Goal: Task Accomplishment & Management: Complete application form

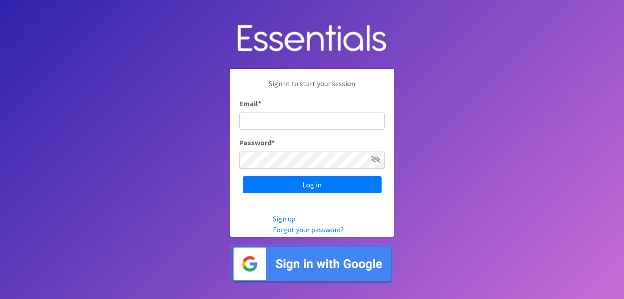
type input "[EMAIL_ADDRESS][DOMAIN_NAME]"
click at [341, 115] on input "[EMAIL_ADDRESS][DOMAIN_NAME]" at bounding box center [311, 121] width 145 height 17
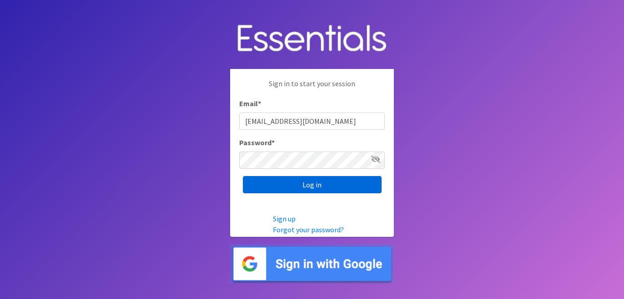
click at [323, 185] on input "Log in" at bounding box center [312, 184] width 139 height 17
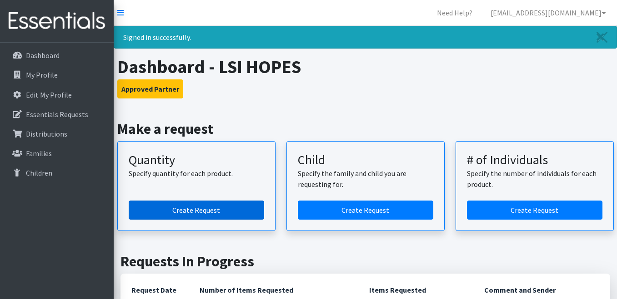
click at [240, 208] on link "Create Request" at bounding box center [196, 210] width 135 height 19
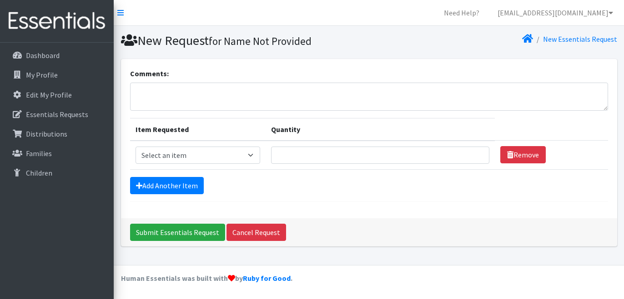
click at [215, 165] on td "Item Requested Select an item Kids (Size 1) Kids (Size 2) Kids (Size 3) Kids (S…" at bounding box center [198, 155] width 136 height 29
click at [215, 162] on select "Select an item Kids (Size 1) Kids (Size 2) Kids (Size 3) Kids (Size 4) Kids (Si…" at bounding box center [197, 155] width 125 height 17
select select "2385"
click at [135, 147] on select "Select an item Kids (Size 1) Kids (Size 2) Kids (Size 3) Kids (Size 4) Kids (Si…" at bounding box center [197, 155] width 125 height 17
click at [297, 159] on input "Quantity" at bounding box center [380, 155] width 218 height 17
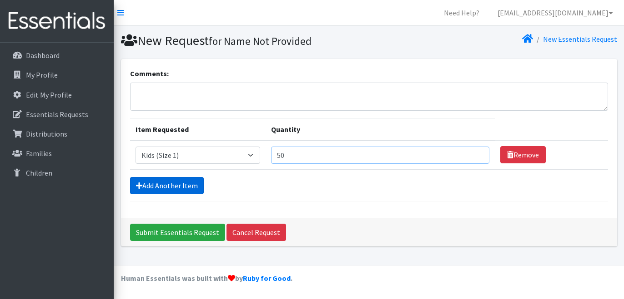
type input "50"
click at [190, 181] on link "Add Another Item" at bounding box center [167, 185] width 74 height 17
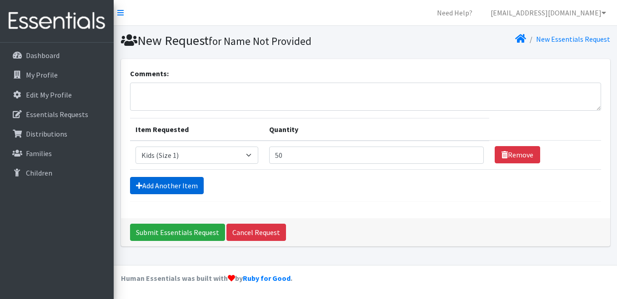
scroll to position [17, 0]
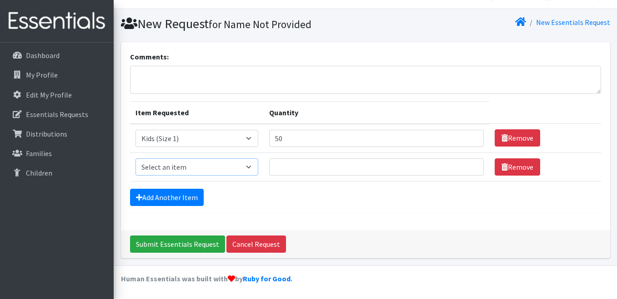
click at [256, 169] on select "Select an item Kids (Size 1) Kids (Size 2) Kids (Size 3) Kids (Size 4) Kids (Si…" at bounding box center [196, 167] width 123 height 17
select select "2386"
click at [135, 159] on select "Select an item Kids (Size 1) Kids (Size 2) Kids (Size 3) Kids (Size 4) Kids (Si…" at bounding box center [196, 167] width 123 height 17
click at [320, 168] on input "Quantity" at bounding box center [376, 167] width 215 height 17
drag, startPoint x: 311, startPoint y: 137, endPoint x: 301, endPoint y: 138, distance: 10.0
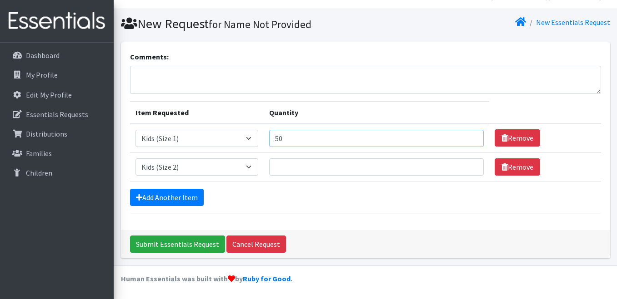
click at [301, 138] on input "50" at bounding box center [376, 138] width 215 height 17
click at [300, 161] on input "Quantity" at bounding box center [376, 167] width 215 height 17
type input "75"
click at [292, 132] on input "50" at bounding box center [376, 138] width 215 height 17
drag, startPoint x: 296, startPoint y: 133, endPoint x: 279, endPoint y: 133, distance: 16.8
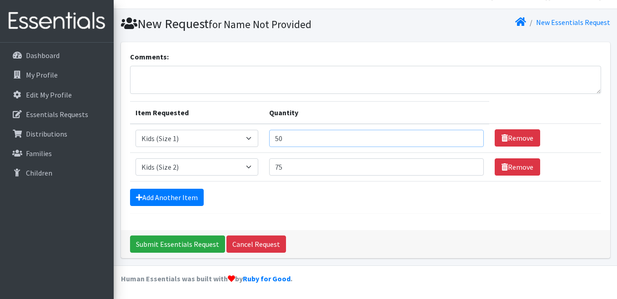
click at [279, 133] on td "Quantity 50" at bounding box center [376, 138] width 225 height 29
drag, startPoint x: 302, startPoint y: 141, endPoint x: 278, endPoint y: 141, distance: 24.1
click at [278, 141] on td "Quantity 50" at bounding box center [376, 138] width 225 height 29
type input "75"
click at [198, 194] on link "Add Another Item" at bounding box center [167, 197] width 74 height 17
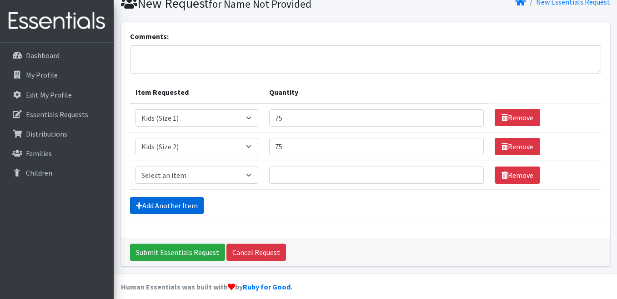
scroll to position [45, 0]
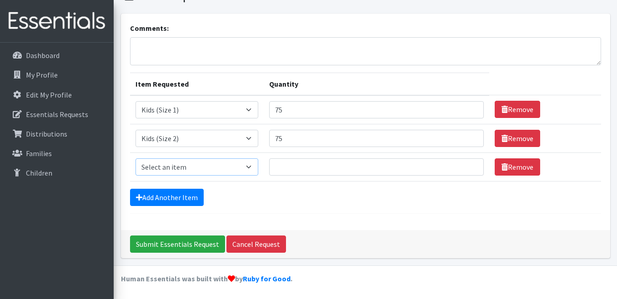
click at [240, 171] on select "Select an item Kids (Size 1) Kids (Size 2) Kids (Size 3) Kids (Size 4) Kids (Si…" at bounding box center [196, 167] width 123 height 17
select select "2398"
click at [135, 159] on select "Select an item Kids (Size 1) Kids (Size 2) Kids (Size 3) Kids (Size 4) Kids (Si…" at bounding box center [196, 167] width 123 height 17
click at [297, 168] on input "Quantity" at bounding box center [376, 167] width 215 height 17
type input "100"
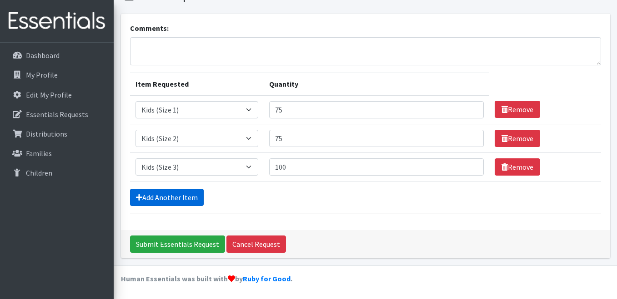
click at [170, 198] on link "Add Another Item" at bounding box center [167, 197] width 74 height 17
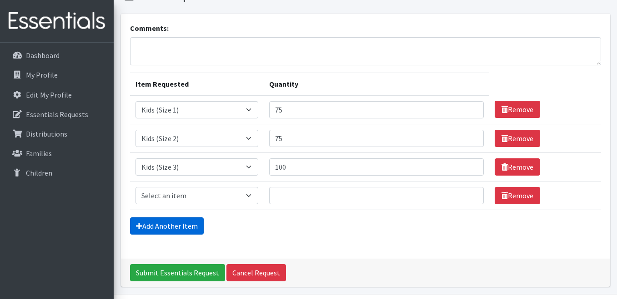
scroll to position [74, 0]
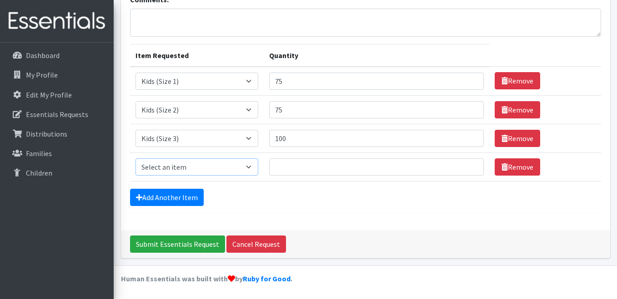
click at [210, 172] on select "Select an item Kids (Size 1) Kids (Size 2) Kids (Size 3) Kids (Size 4) Kids (Si…" at bounding box center [196, 167] width 123 height 17
select select "2365"
click at [135, 159] on select "Select an item Kids (Size 1) Kids (Size 2) Kids (Size 3) Kids (Size 4) Kids (Si…" at bounding box center [196, 167] width 123 height 17
click at [294, 166] on input "Quantity" at bounding box center [376, 167] width 215 height 17
type input "100"
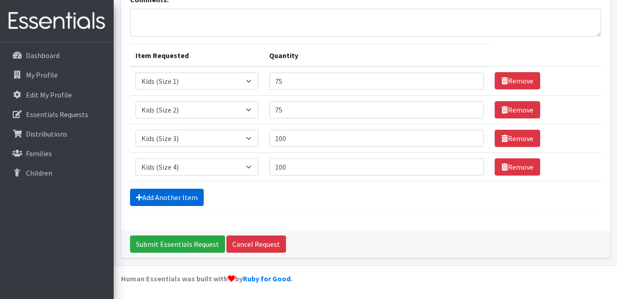
click at [173, 191] on link "Add Another Item" at bounding box center [167, 197] width 74 height 17
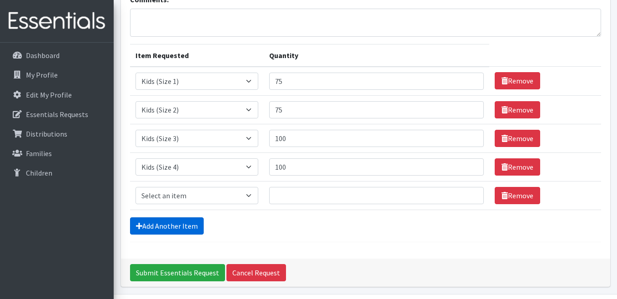
scroll to position [103, 0]
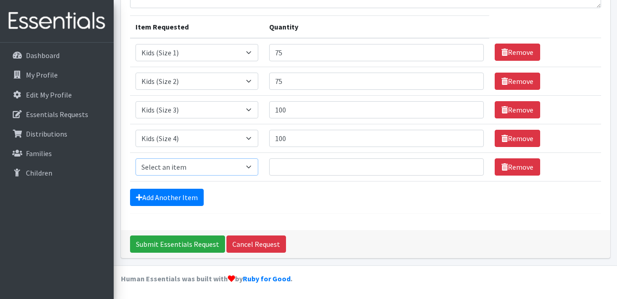
click at [213, 166] on select "Select an item Kids (Size 1) Kids (Size 2) Kids (Size 3) Kids (Size 4) Kids (Si…" at bounding box center [196, 167] width 123 height 17
select select "2372"
click at [135, 159] on select "Select an item Kids (Size 1) Kids (Size 2) Kids (Size 3) Kids (Size 4) Kids (Si…" at bounding box center [196, 167] width 123 height 17
click at [308, 165] on input "Quantity" at bounding box center [376, 167] width 215 height 17
type input "100"
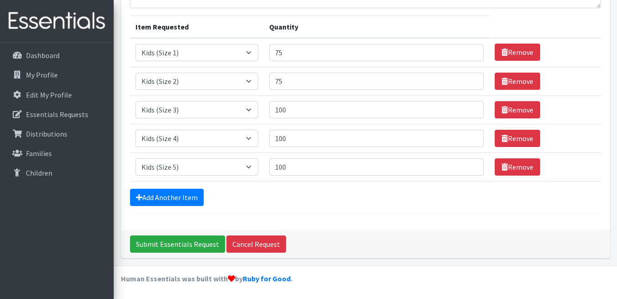
click at [172, 183] on form "Comments: Item Requested Quantity Item Requested Select an item Kids (Size 1) K…" at bounding box center [365, 89] width 471 height 249
click at [172, 197] on link "Add Another Item" at bounding box center [167, 197] width 74 height 17
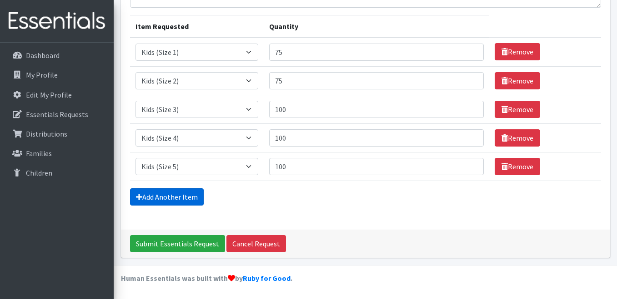
scroll to position [131, 0]
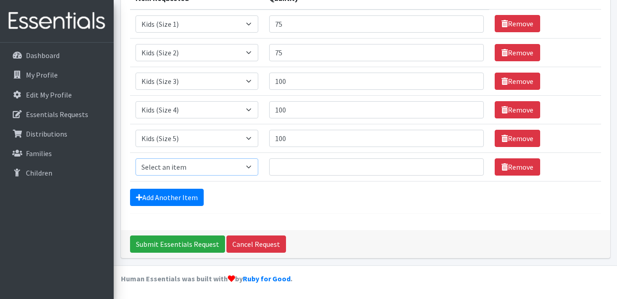
click at [243, 165] on select "Select an item Kids (Size 1) Kids (Size 2) Kids (Size 3) Kids (Size 4) Kids (Si…" at bounding box center [196, 167] width 123 height 17
select select "2376"
click at [135, 159] on select "Select an item Kids (Size 1) Kids (Size 2) Kids (Size 3) Kids (Size 4) Kids (Si…" at bounding box center [196, 167] width 123 height 17
click at [300, 170] on input "Quantity" at bounding box center [376, 167] width 215 height 17
type input "100"
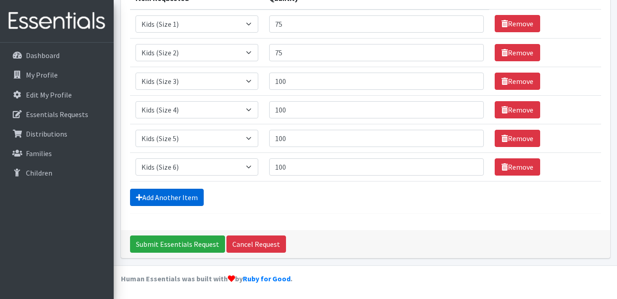
click at [177, 192] on link "Add Another Item" at bounding box center [167, 197] width 74 height 17
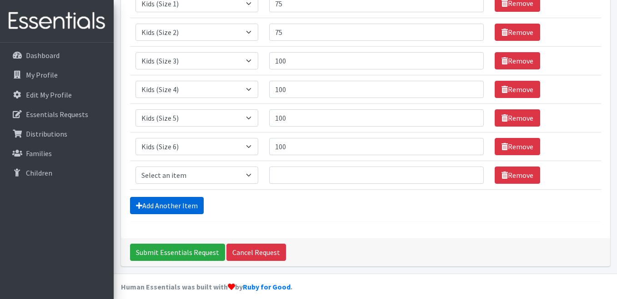
scroll to position [160, 0]
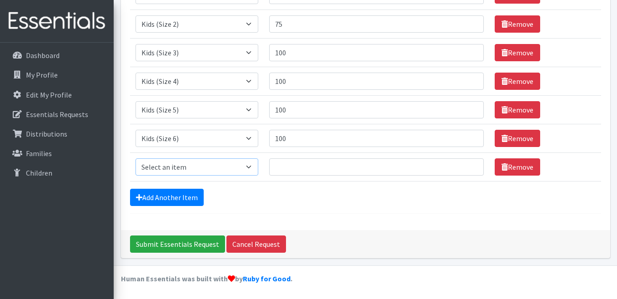
click at [185, 172] on select "Select an item Kids (Size 1) Kids (Size 2) Kids (Size 3) Kids (Size 4) Kids (Si…" at bounding box center [196, 167] width 123 height 17
select select "2374"
click at [135, 159] on select "Select an item Kids (Size 1) Kids (Size 2) Kids (Size 3) Kids (Size 4) Kids (Si…" at bounding box center [196, 167] width 123 height 17
click at [287, 164] on input "Quantity" at bounding box center [376, 167] width 215 height 17
type input "1"
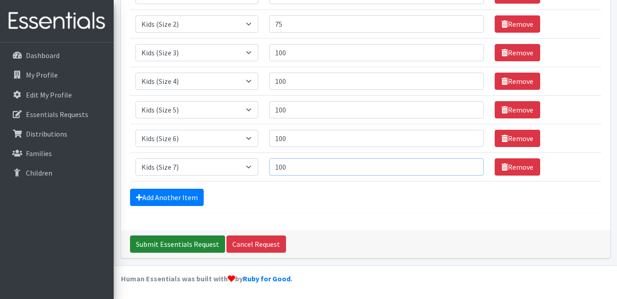
type input "100"
click at [200, 240] on input "Submit Essentials Request" at bounding box center [177, 244] width 95 height 17
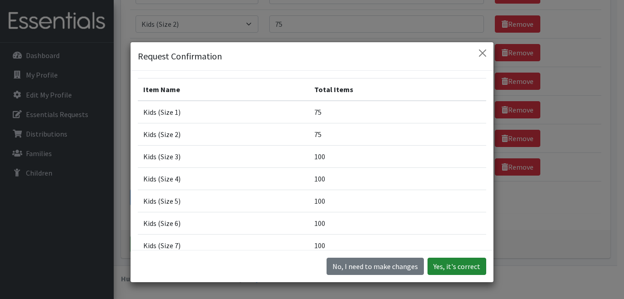
click at [459, 272] on button "Yes, it's correct" at bounding box center [456, 266] width 59 height 17
